Goal: Transaction & Acquisition: Purchase product/service

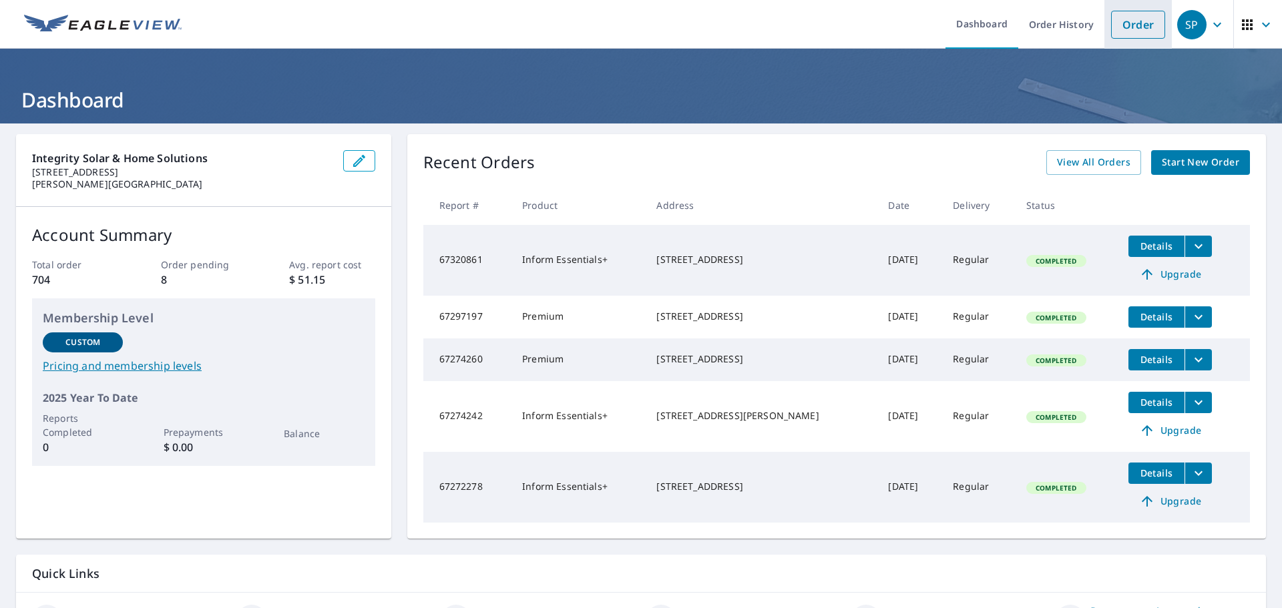
click at [1119, 35] on link "Order" at bounding box center [1138, 25] width 54 height 28
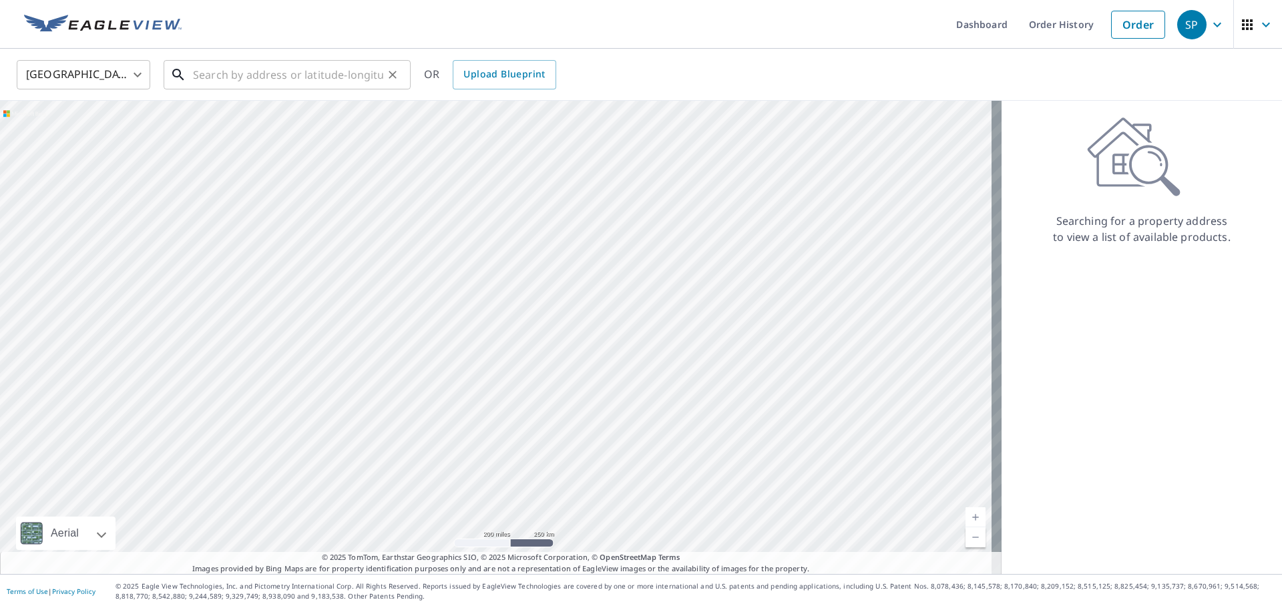
click at [277, 89] on div "​" at bounding box center [287, 74] width 247 height 29
paste input "[STREET_ADDRESS][PERSON_NAME][US_STATE]"
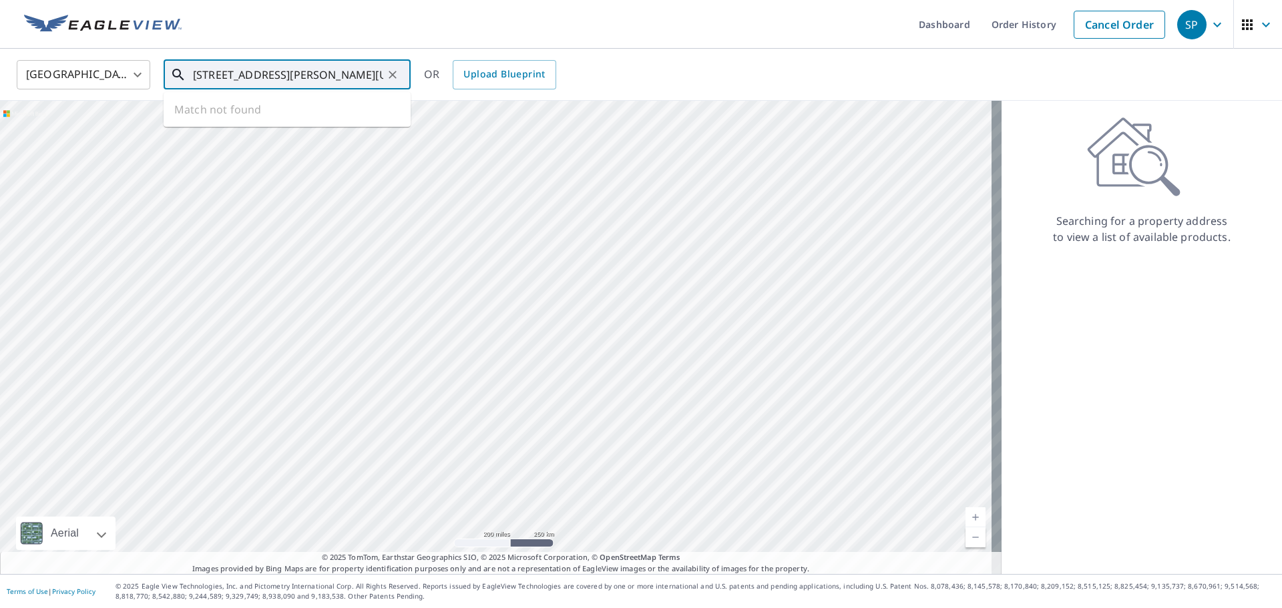
scroll to position [0, 72]
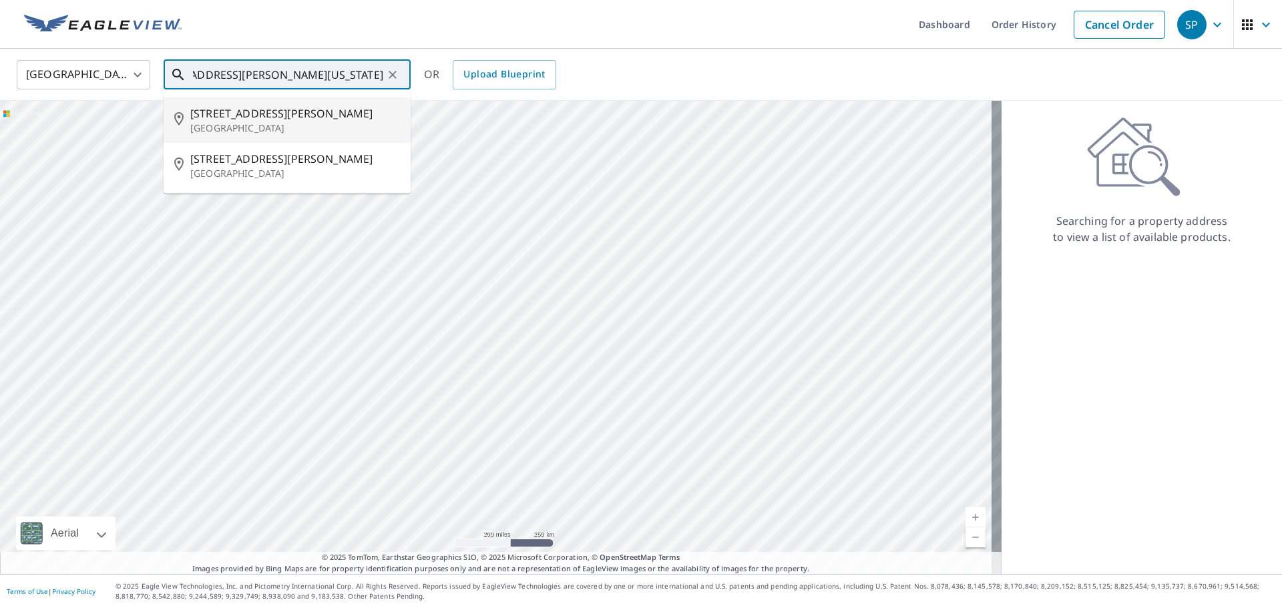
click at [276, 111] on span "[STREET_ADDRESS][PERSON_NAME]" at bounding box center [295, 113] width 210 height 16
type input "[STREET_ADDRESS][PERSON_NAME]"
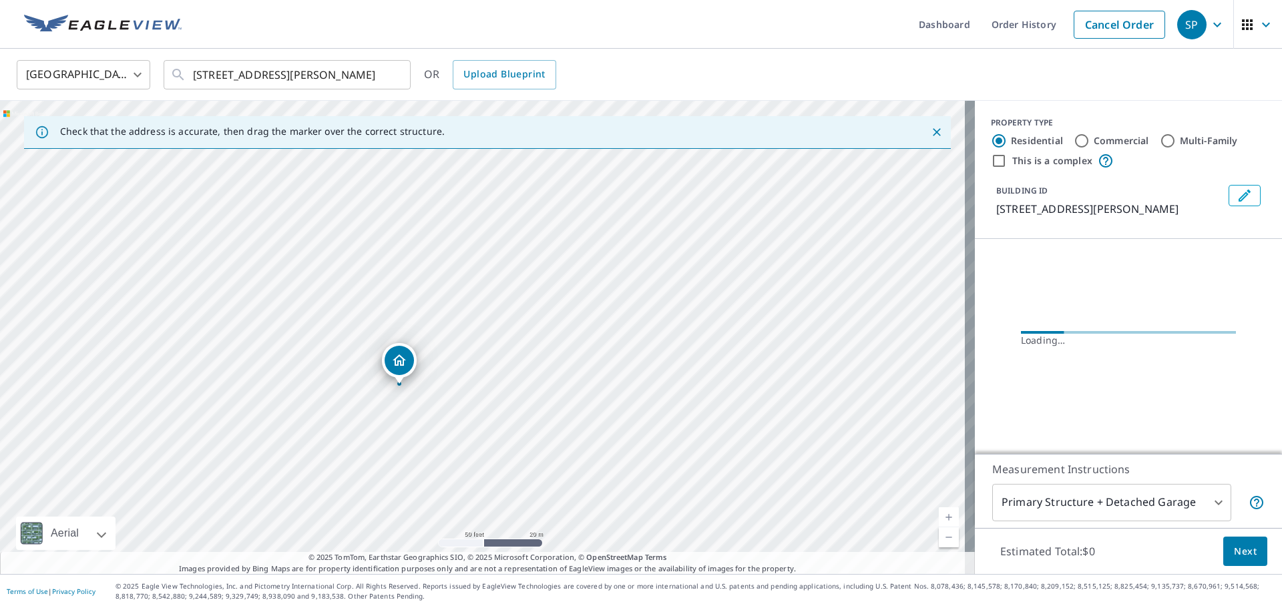
drag, startPoint x: 368, startPoint y: 301, endPoint x: 559, endPoint y: 288, distance: 191.3
click at [559, 288] on div "[STREET_ADDRESS][PERSON_NAME]" at bounding box center [487, 337] width 975 height 473
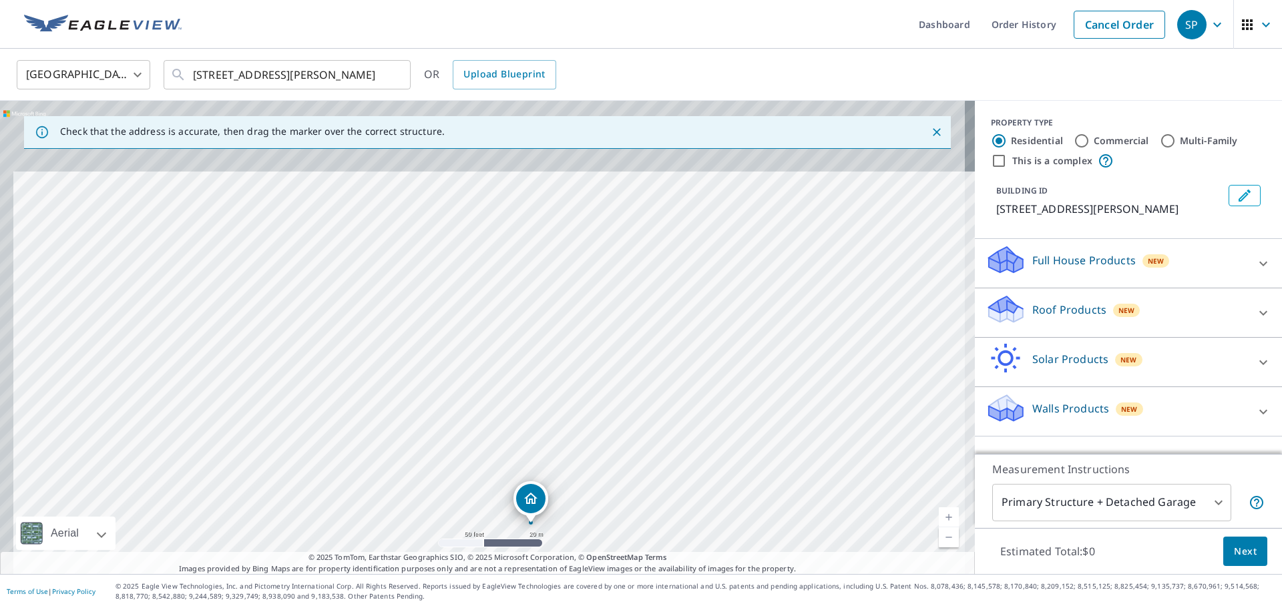
drag, startPoint x: 540, startPoint y: 379, endPoint x: 559, endPoint y: 485, distance: 107.9
click at [559, 485] on div "[STREET_ADDRESS][PERSON_NAME]" at bounding box center [487, 337] width 975 height 473
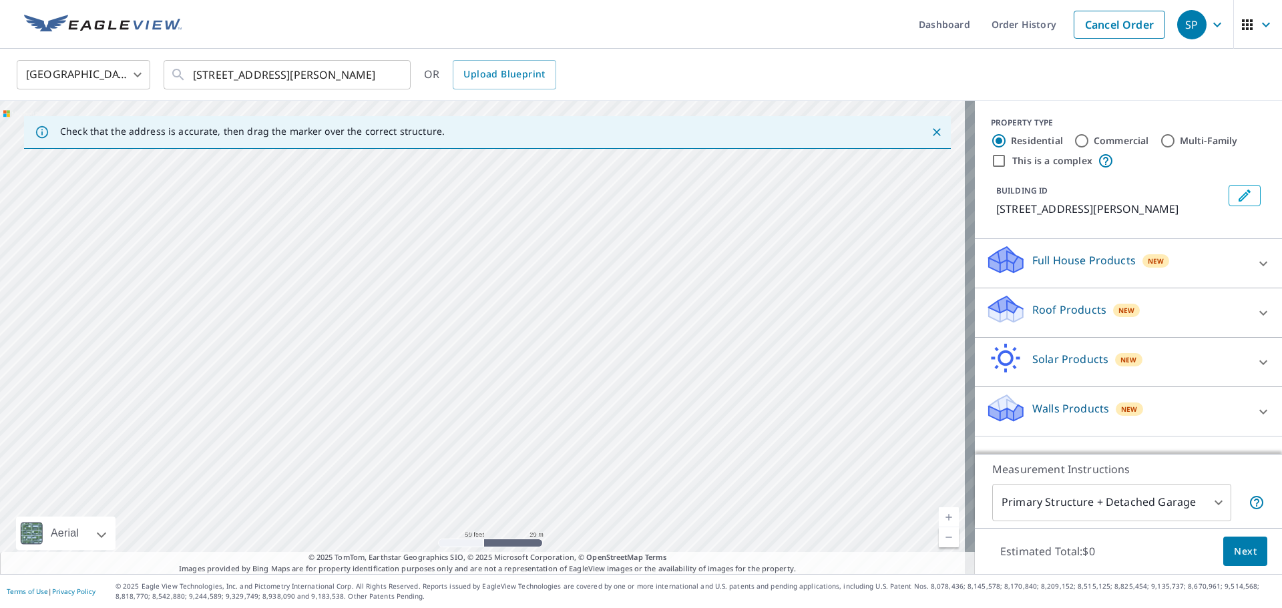
drag, startPoint x: 404, startPoint y: 262, endPoint x: 434, endPoint y: 354, distance: 96.9
click at [434, 354] on div "[STREET_ADDRESS][PERSON_NAME]" at bounding box center [487, 337] width 975 height 473
drag, startPoint x: 506, startPoint y: 332, endPoint x: 497, endPoint y: 546, distance: 213.8
click at [497, 546] on div "[STREET_ADDRESS][PERSON_NAME]" at bounding box center [487, 337] width 975 height 473
click at [493, 507] on div "[STREET_ADDRESS][PERSON_NAME]" at bounding box center [487, 337] width 975 height 473
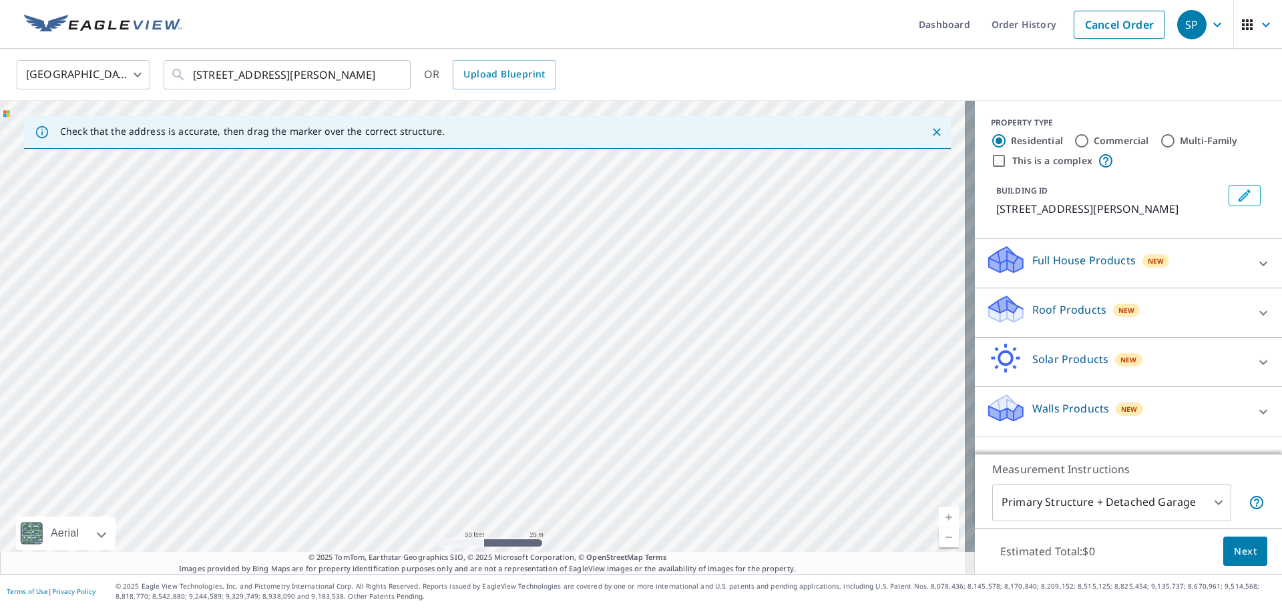
drag, startPoint x: 466, startPoint y: 354, endPoint x: 499, endPoint y: 454, distance: 105.3
click at [499, 454] on div "[STREET_ADDRESS][PERSON_NAME]" at bounding box center [487, 337] width 975 height 473
drag, startPoint x: 435, startPoint y: 268, endPoint x: 467, endPoint y: 328, distance: 67.5
click at [467, 328] on div "[STREET_ADDRESS][PERSON_NAME]" at bounding box center [487, 337] width 975 height 473
drag, startPoint x: 539, startPoint y: 437, endPoint x: 403, endPoint y: -5, distance: 462.4
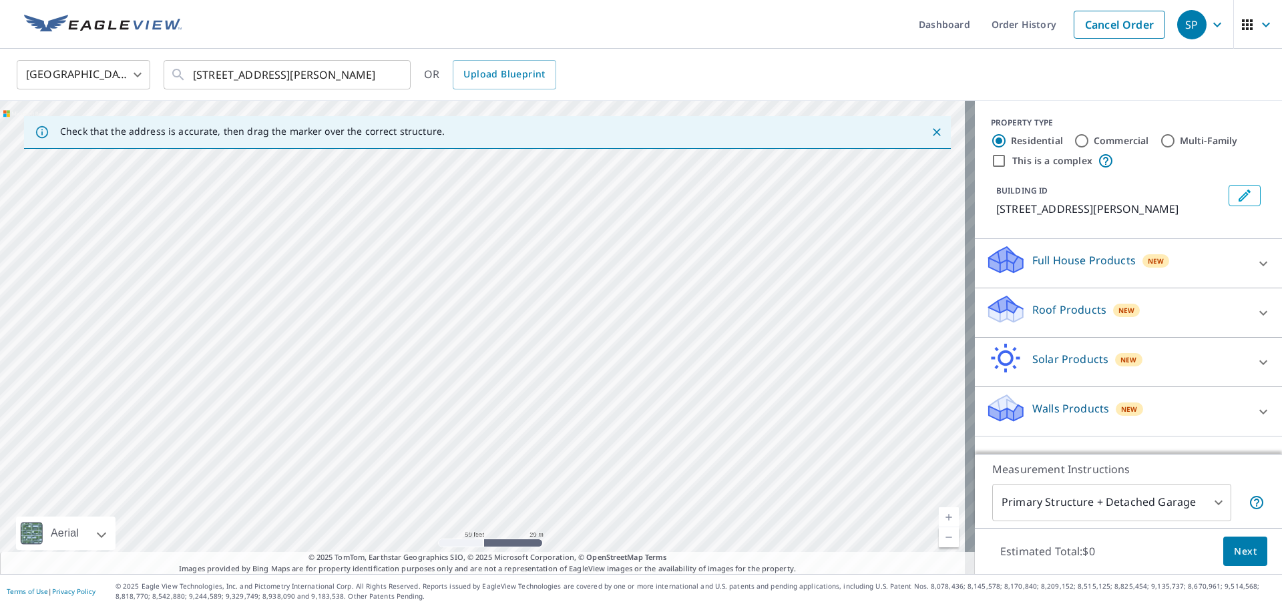
click at [403, 0] on html "SP SP Dashboard Order History Cancel Order SP [GEOGRAPHIC_DATA] [GEOGRAPHIC_DAT…" at bounding box center [641, 304] width 1282 height 608
click at [390, 159] on div "[STREET_ADDRESS][PERSON_NAME]" at bounding box center [487, 337] width 975 height 473
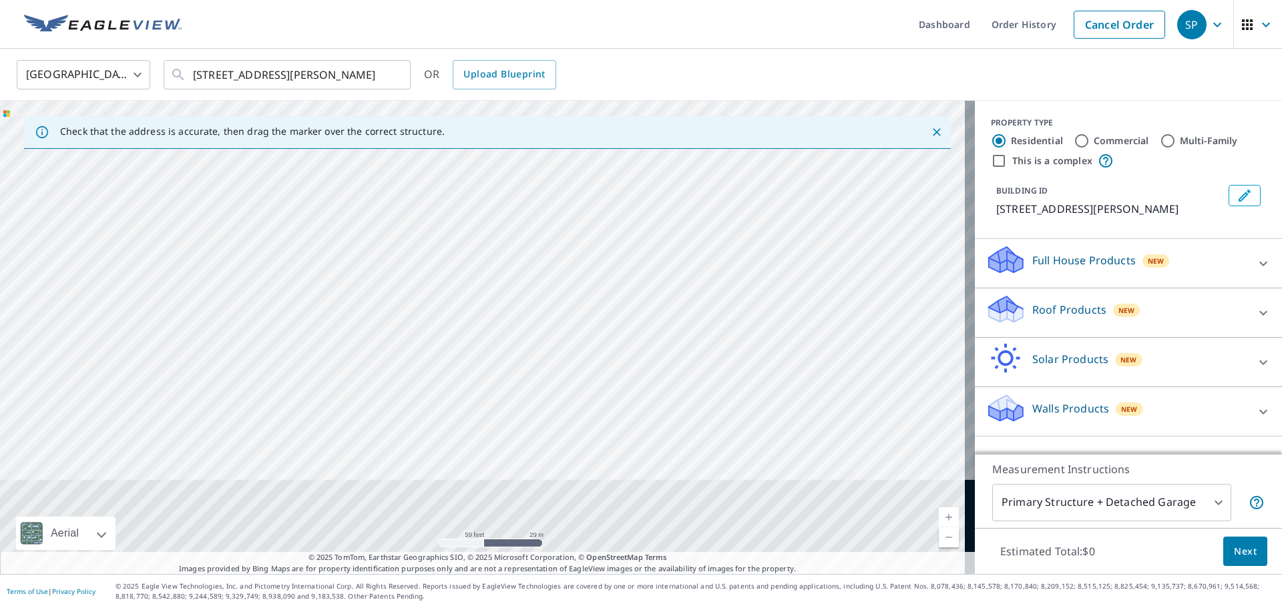
drag, startPoint x: 608, startPoint y: 465, endPoint x: 434, endPoint y: 146, distance: 363.5
click at [443, 161] on div "[STREET_ADDRESS][PERSON_NAME]" at bounding box center [487, 337] width 975 height 473
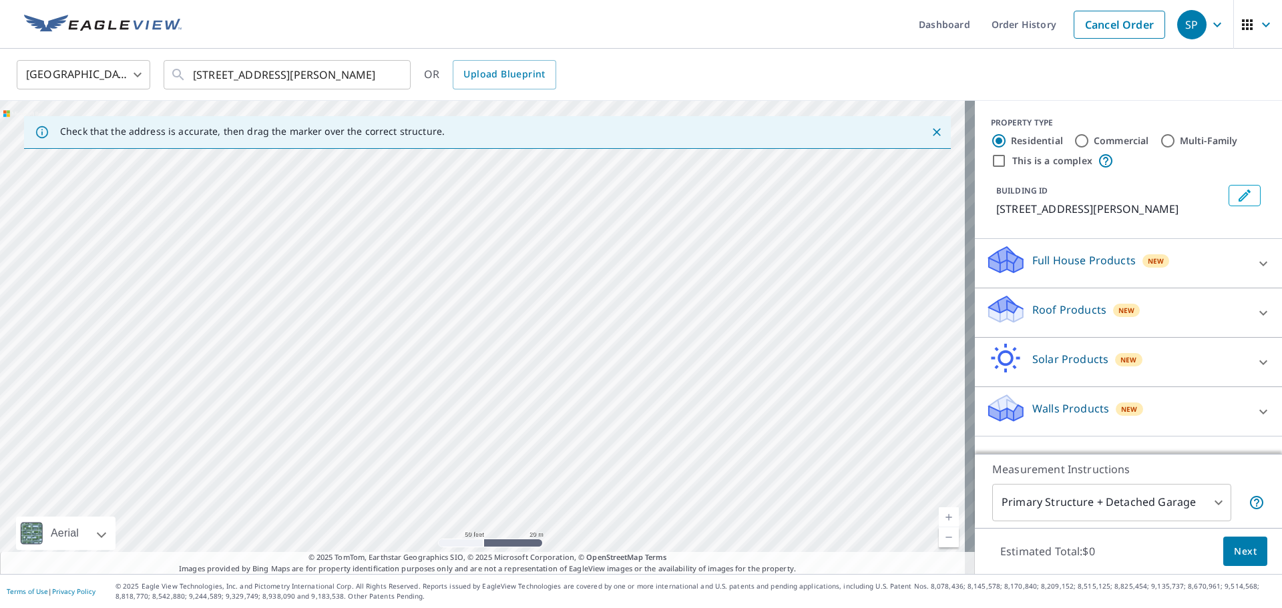
drag, startPoint x: 517, startPoint y: 494, endPoint x: 439, endPoint y: 272, distance: 235.0
click at [442, 279] on div "[STREET_ADDRESS][PERSON_NAME]" at bounding box center [487, 337] width 975 height 473
click at [1120, 357] on span "New" at bounding box center [1128, 359] width 17 height 11
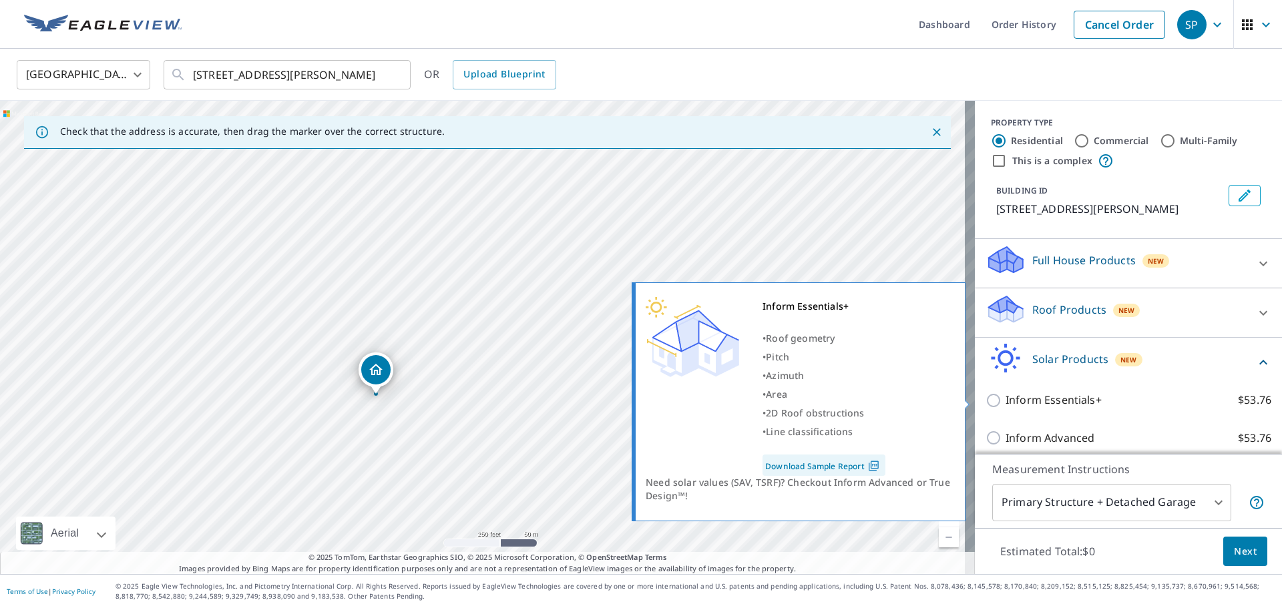
click at [1015, 396] on p "Inform Essentials+" at bounding box center [1053, 400] width 96 height 17
click at [1005, 396] on input "Inform Essentials+ $53.76" at bounding box center [995, 400] width 20 height 16
checkbox input "true"
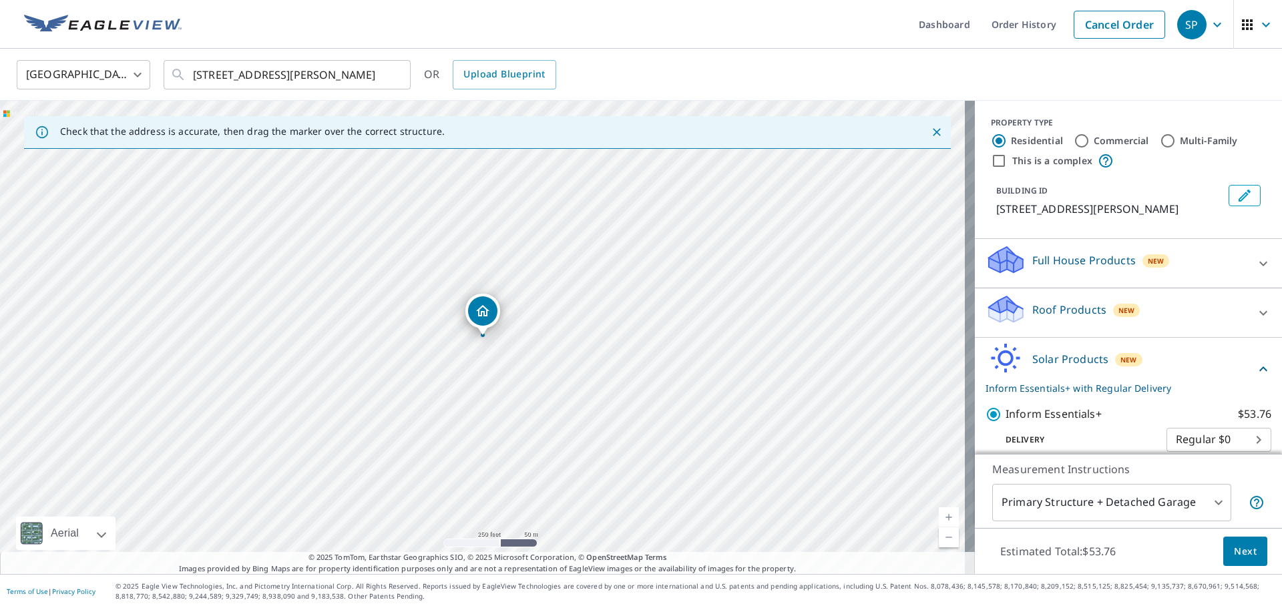
click at [1234, 559] on button "Next" at bounding box center [1245, 552] width 44 height 30
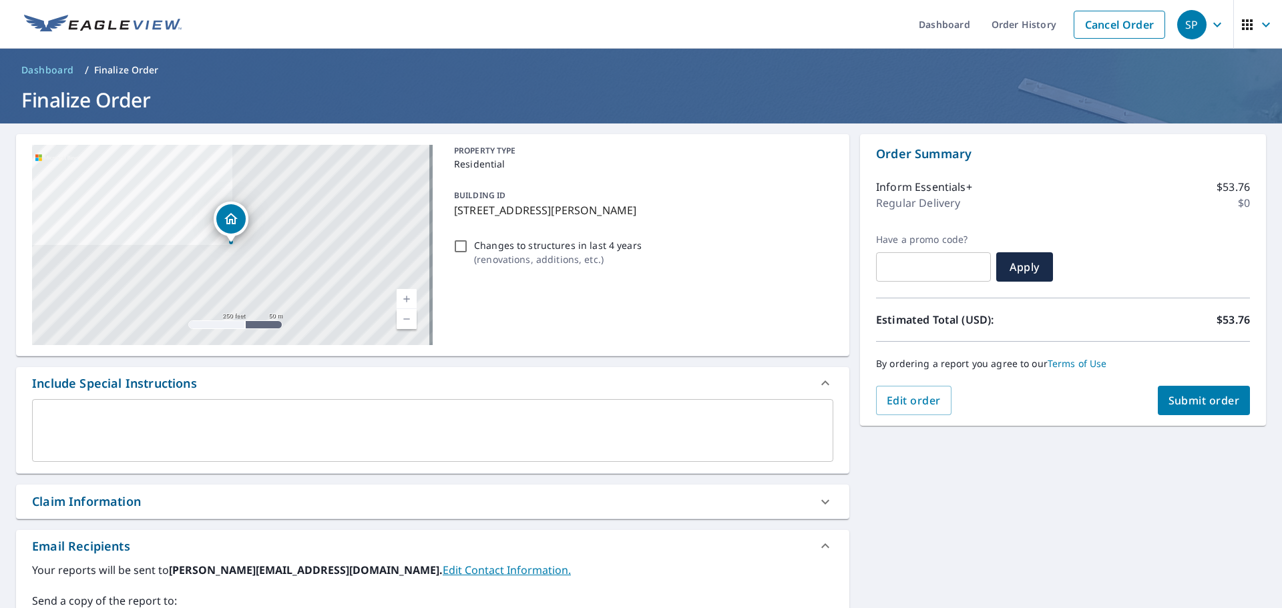
click at [1157, 405] on button "Submit order" at bounding box center [1203, 400] width 93 height 29
checkbox input "true"
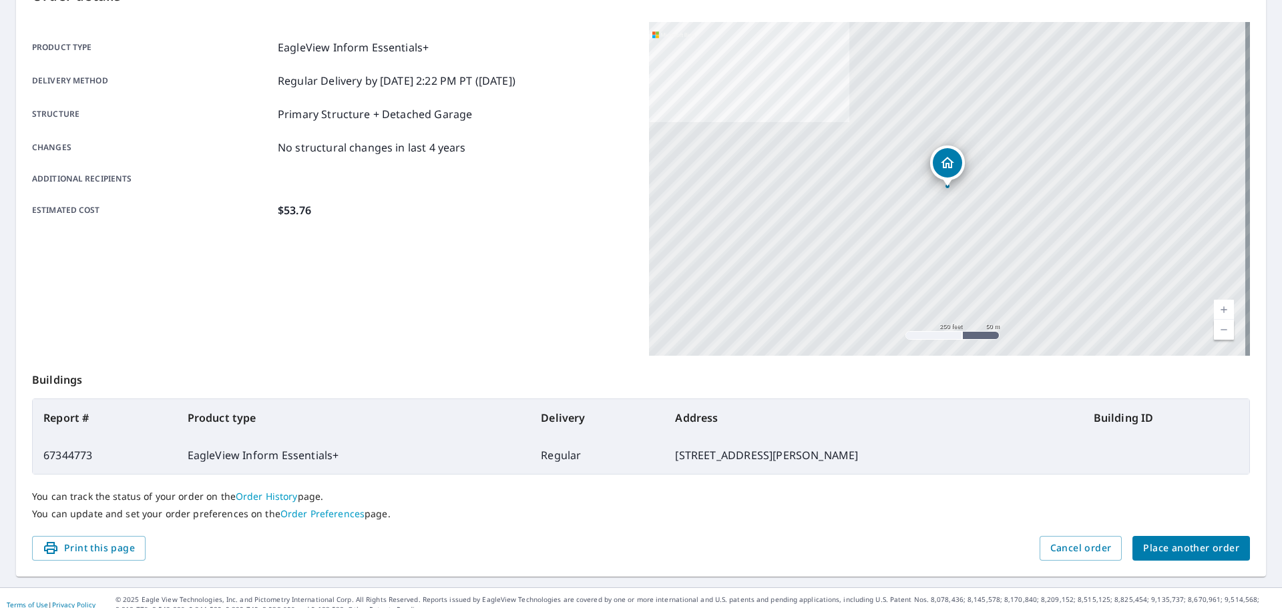
scroll to position [178, 0]
